Goal: Navigation & Orientation: Find specific page/section

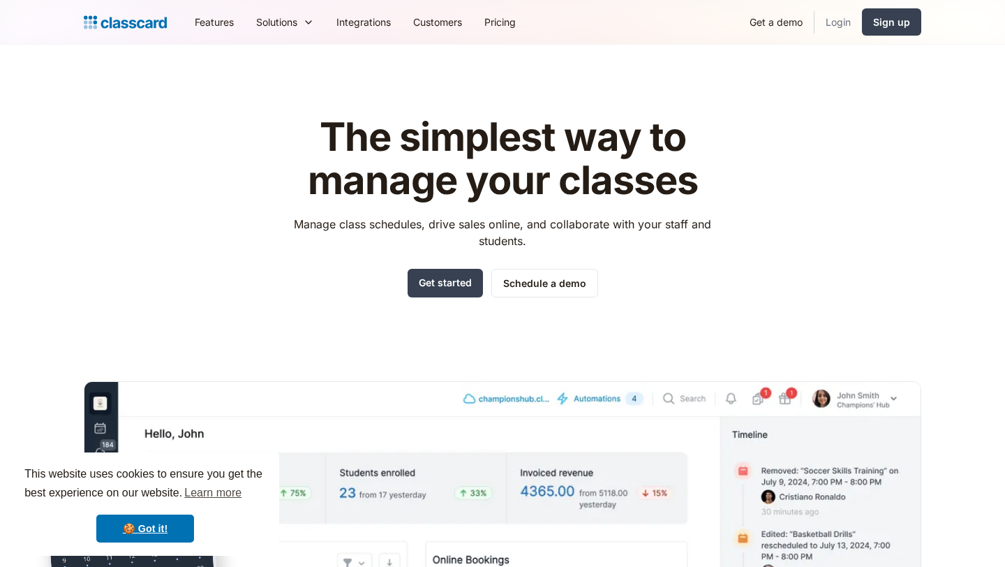
click at [835, 23] on link "Login" at bounding box center [837, 21] width 47 height 31
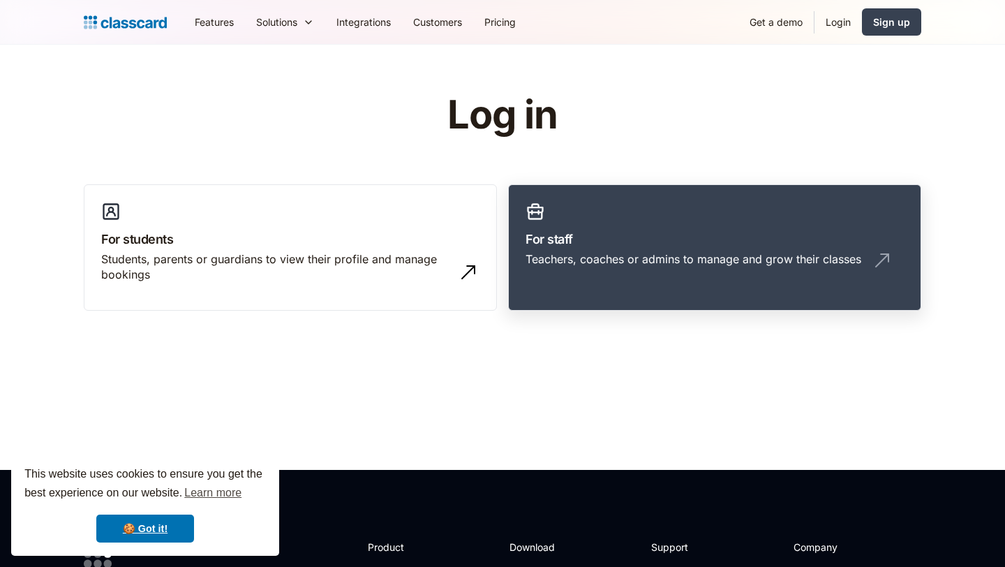
click at [586, 231] on h3 "For staff" at bounding box center [714, 239] width 378 height 19
